Goal: Transaction & Acquisition: Purchase product/service

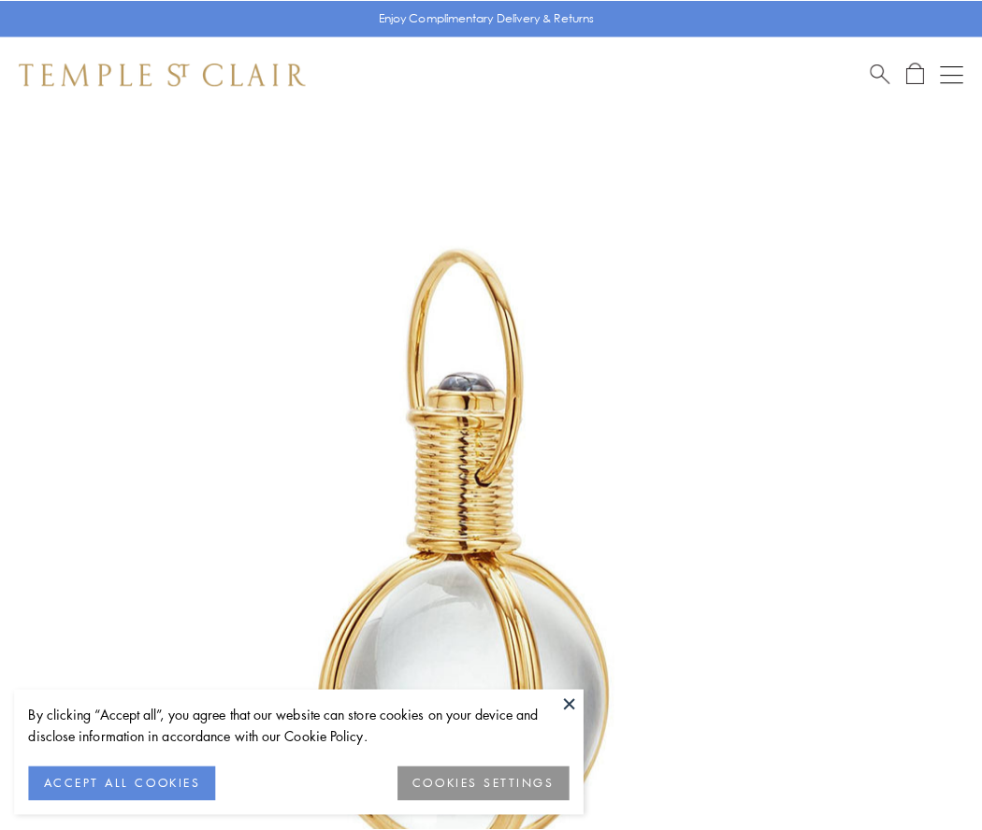
scroll to position [488, 0]
